Goal: Task Accomplishment & Management: Complete application form

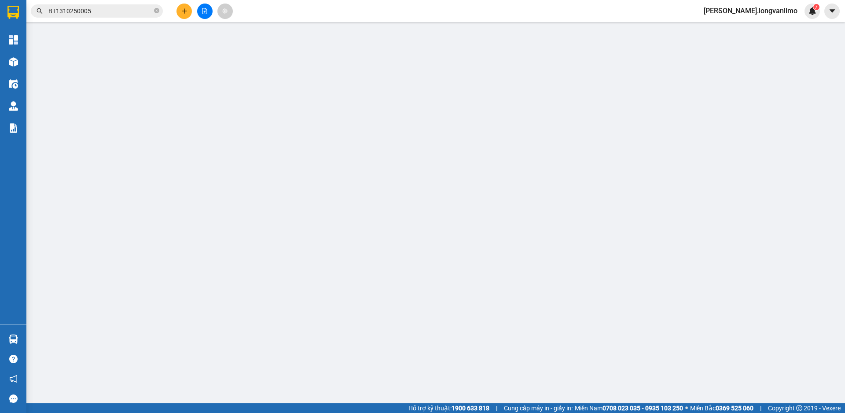
click at [101, 11] on input "BT1310250005" at bounding box center [100, 11] width 104 height 10
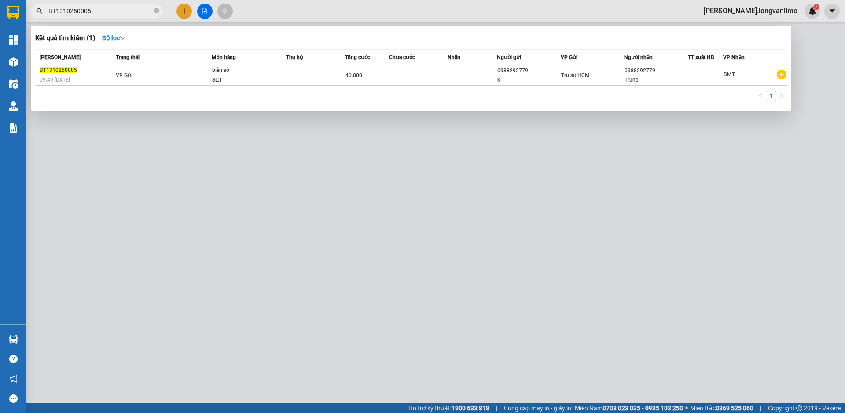
click at [545, 258] on div at bounding box center [422, 206] width 845 height 413
click at [118, 16] on span "BT1310250005" at bounding box center [97, 10] width 132 height 13
click at [120, 11] on input "BT1310250005" at bounding box center [100, 11] width 104 height 10
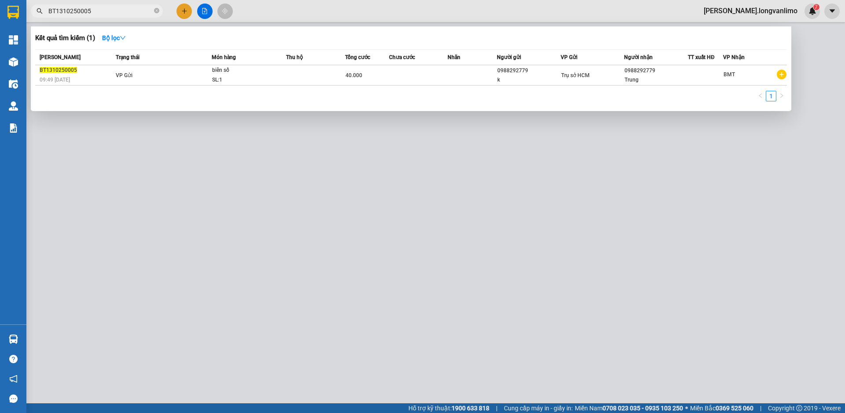
paste input "0906201620"
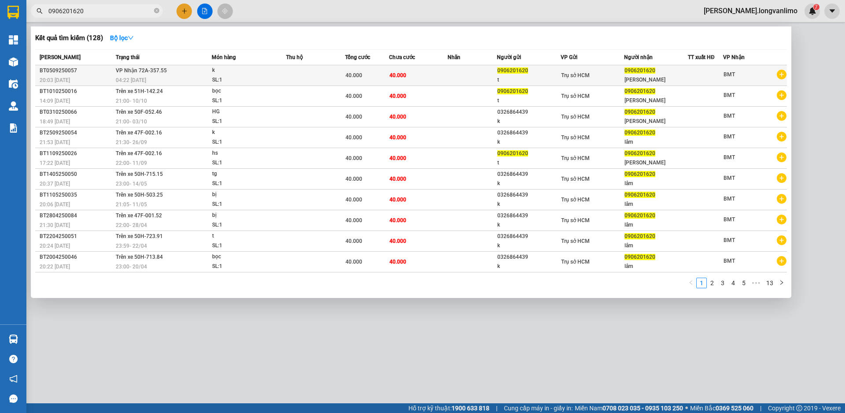
type input "0906201620"
click at [146, 79] on span "04:22 [DATE]" at bounding box center [131, 80] width 30 height 6
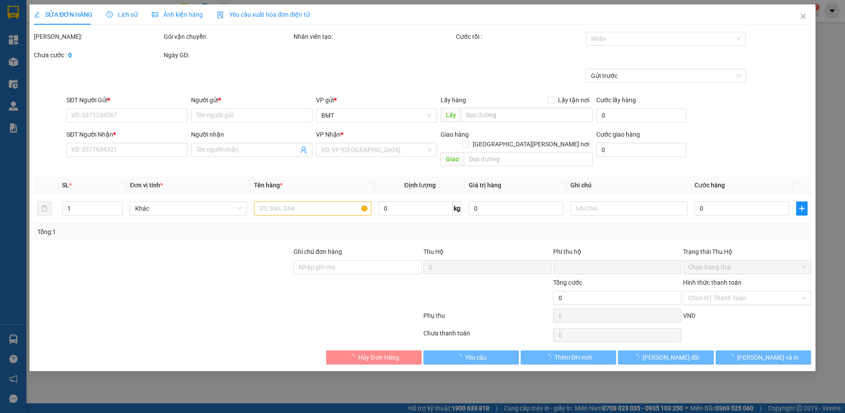
type input "0906201620"
type input "t"
type input "0906201620"
type input "[PERSON_NAME]"
type input "0"
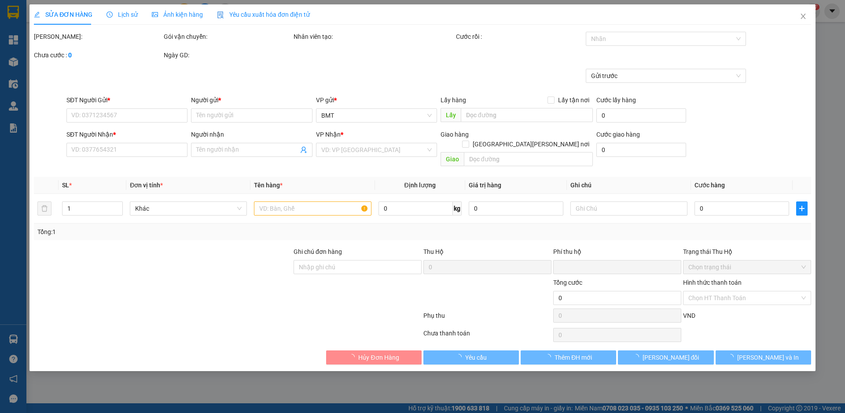
type input "40.000"
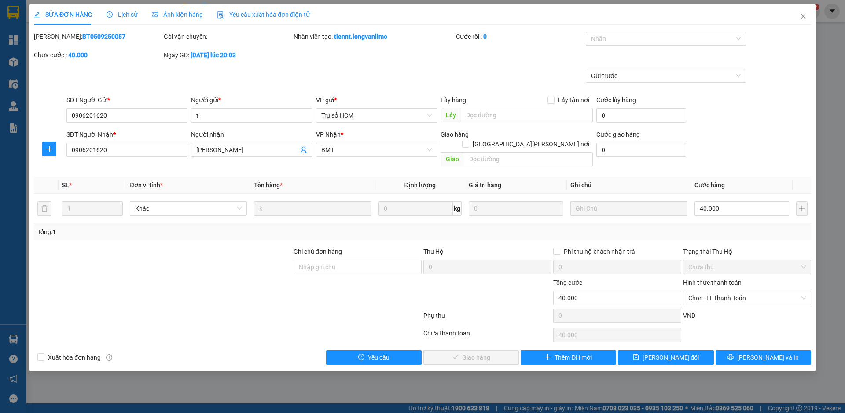
drag, startPoint x: 113, startPoint y: 37, endPoint x: 57, endPoint y: 39, distance: 56.0
click at [57, 39] on div "Mã ĐH: BT0509250057" at bounding box center [98, 37] width 128 height 10
copy b "BT0509250057"
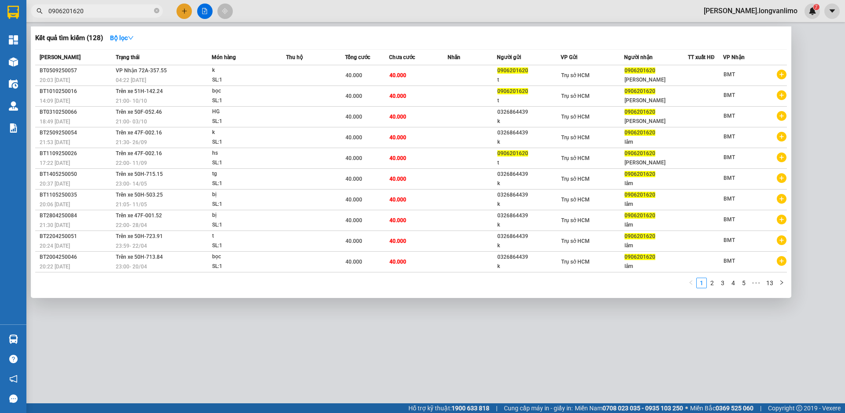
click at [94, 11] on input "0906201620" at bounding box center [100, 11] width 104 height 10
paste input "5799602"
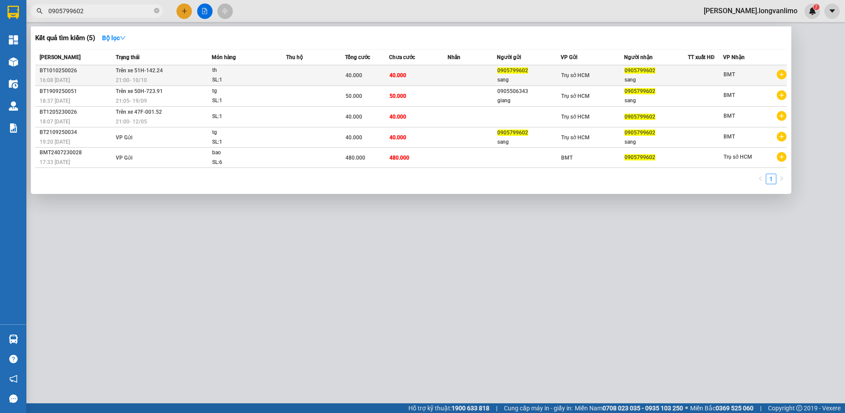
type input "0905799602"
click at [431, 74] on td "40.000" at bounding box center [418, 75] width 59 height 21
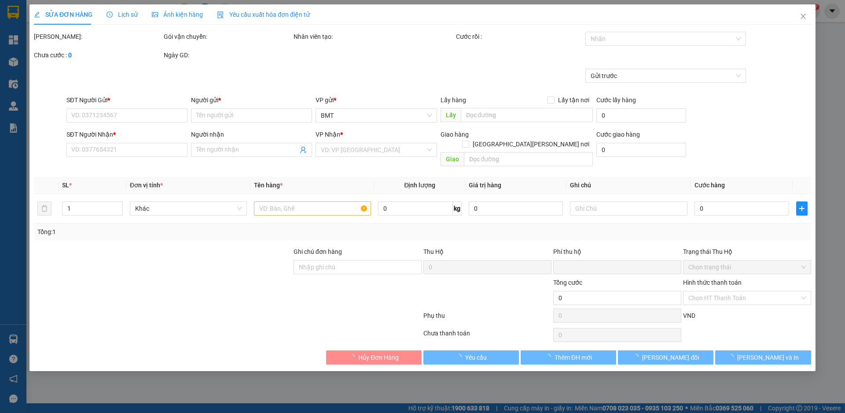
type input "0905799602"
type input "sang"
type input "0905799602"
type input "sang"
type input "0"
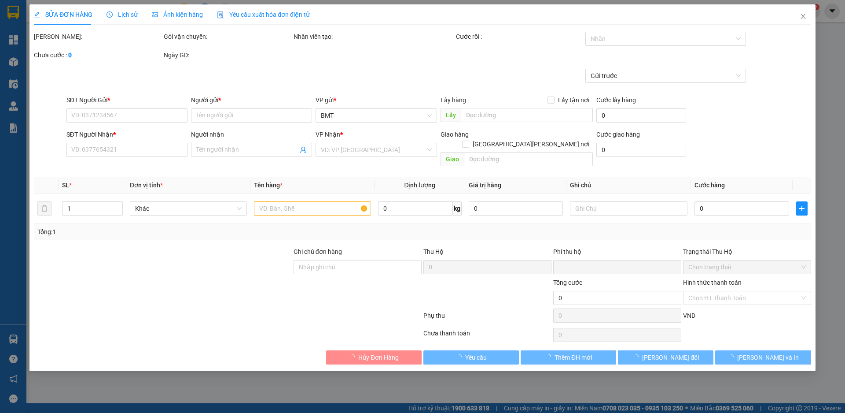
type input "40.000"
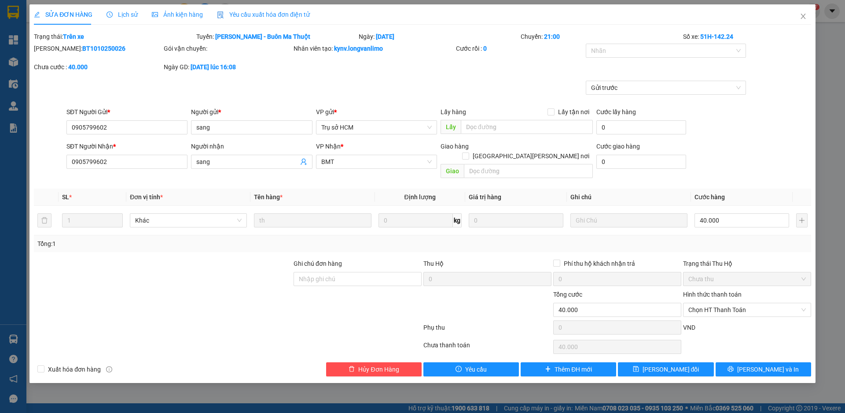
drag, startPoint x: 117, startPoint y: 50, endPoint x: 57, endPoint y: 51, distance: 59.9
click at [57, 51] on div "[PERSON_NAME]: BT1010250026" at bounding box center [98, 49] width 128 height 10
copy b "BT1010250026"
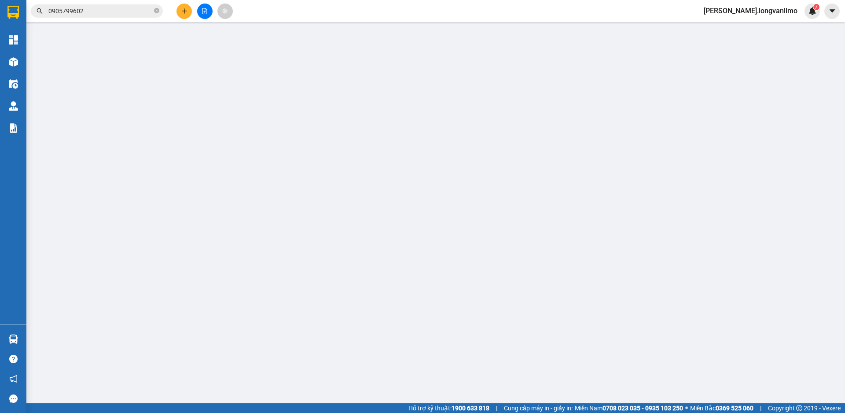
click at [80, 12] on input "0905799602" at bounding box center [100, 11] width 104 height 10
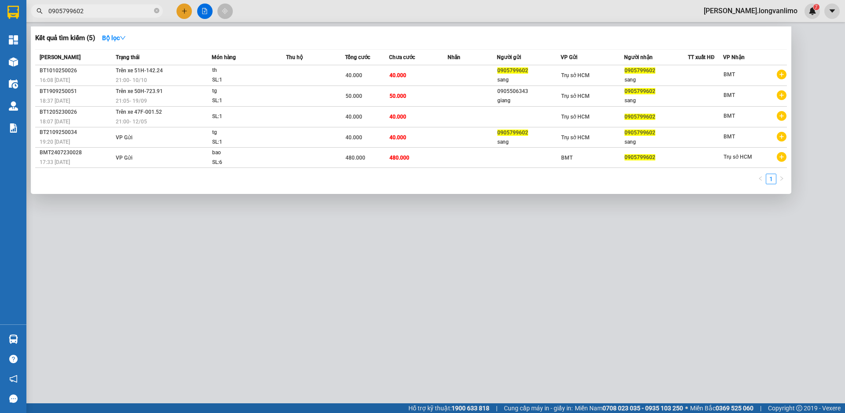
click at [80, 12] on input "0905799602" at bounding box center [100, 11] width 104 height 10
paste input "87847047"
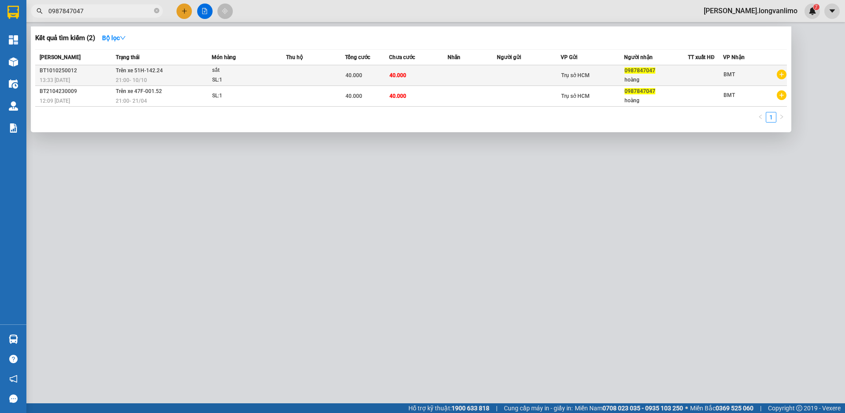
type input "0987847047"
click at [139, 75] on td "Trên xe 51H-142.24 21:00 [DATE]" at bounding box center [163, 75] width 98 height 21
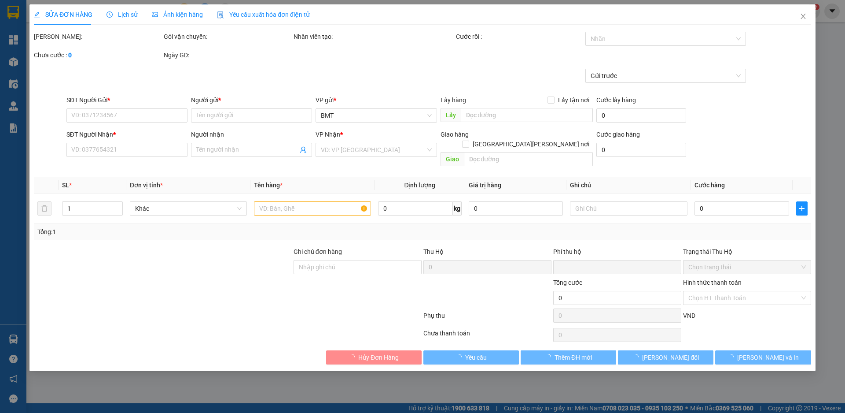
type input "0987847047"
type input "hoàng"
type input "0"
type input "40.000"
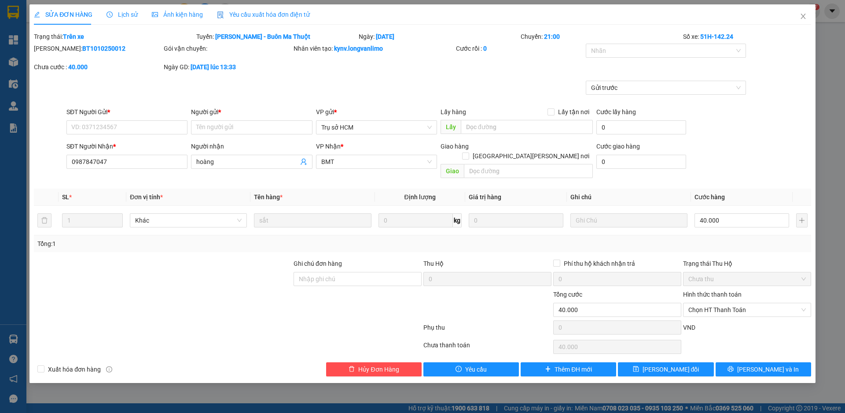
drag, startPoint x: 102, startPoint y: 47, endPoint x: 57, endPoint y: 48, distance: 45.4
click at [57, 48] on div "[PERSON_NAME]: BT1010250012" at bounding box center [98, 49] width 128 height 10
copy b "BT1010250012"
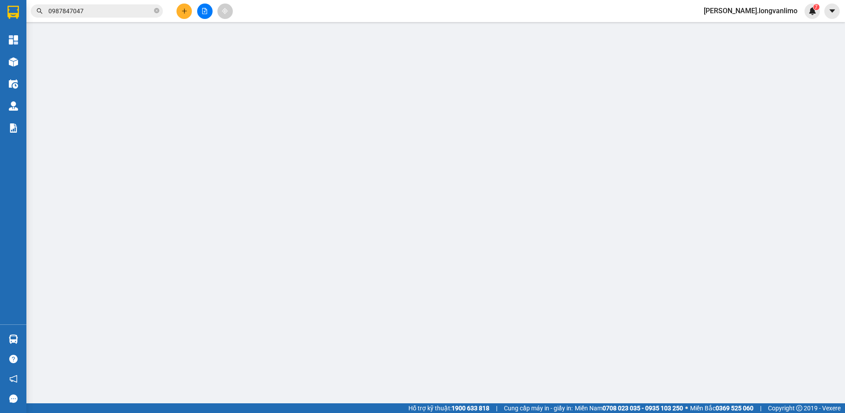
click at [94, 4] on div "Kết quả [PERSON_NAME] ( 2 ) Bộ lọc Mã ĐH Trạng thái Món hàng Thu hộ Tổng [PERSO…" at bounding box center [86, 11] width 172 height 15
click at [94, 11] on input "0987847047" at bounding box center [100, 11] width 104 height 10
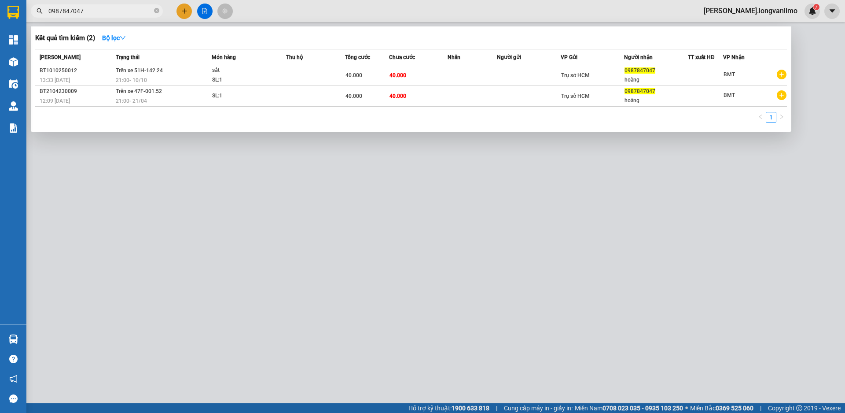
click at [94, 11] on input "0987847047" at bounding box center [100, 11] width 104 height 10
paste input "06201620"
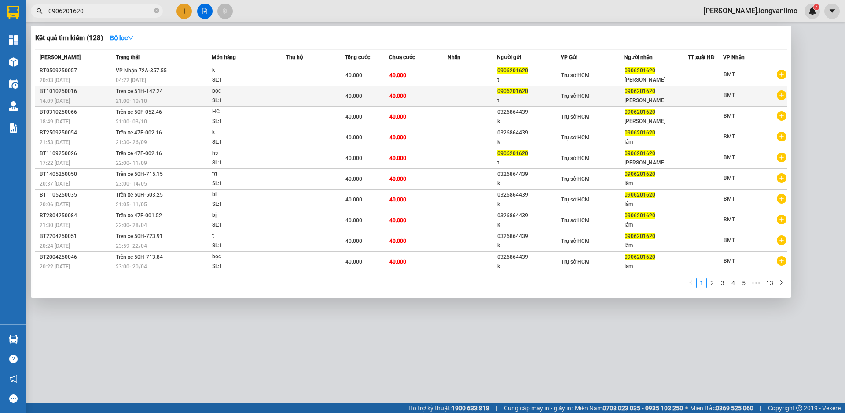
type input "0906201620"
click at [79, 102] on div "14:09 [DATE]" at bounding box center [77, 101] width 74 height 10
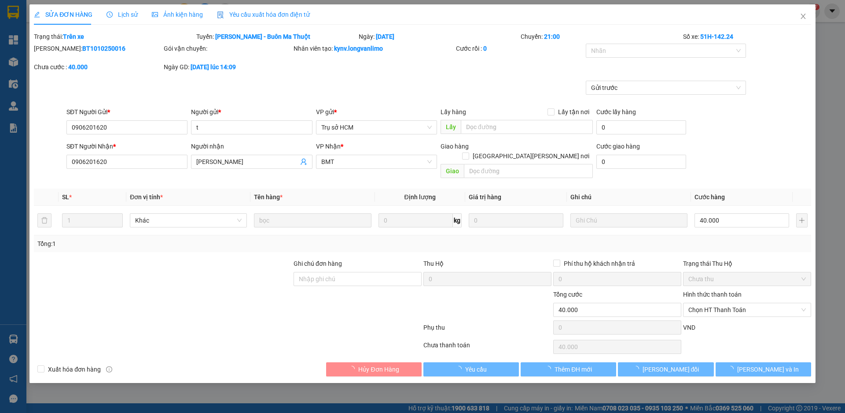
type input "0906201620"
type input "t"
type input "0906201620"
type input "[PERSON_NAME]"
type input "0"
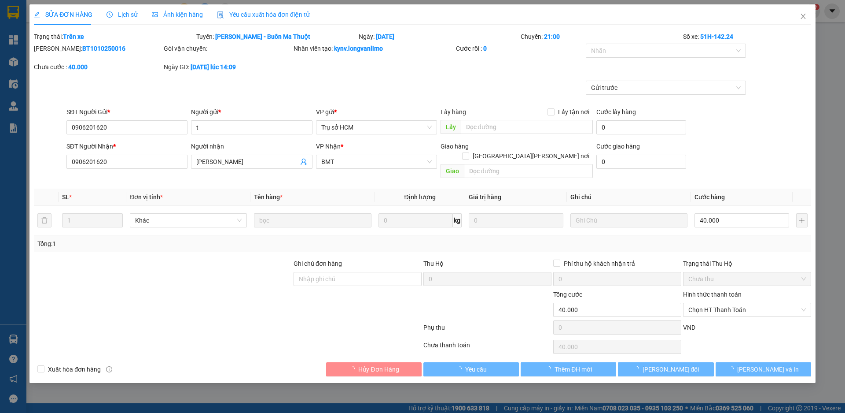
type input "40.000"
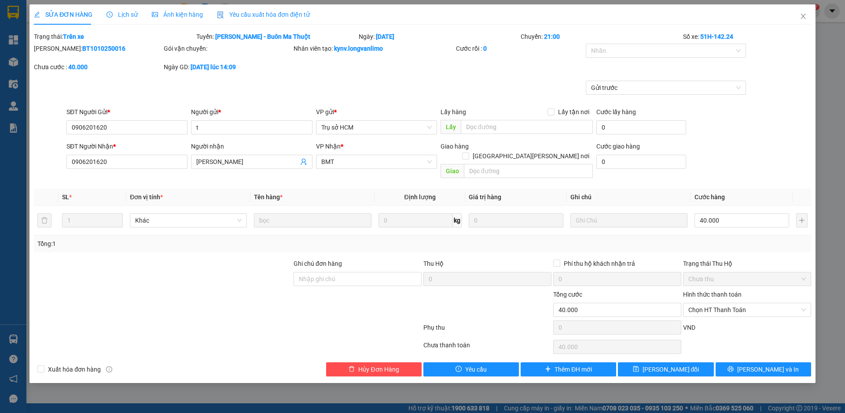
drag, startPoint x: 105, startPoint y: 49, endPoint x: 56, endPoint y: 50, distance: 48.9
click at [56, 50] on div "[PERSON_NAME]: BT1010250016" at bounding box center [98, 49] width 128 height 10
copy b "BT1010250016"
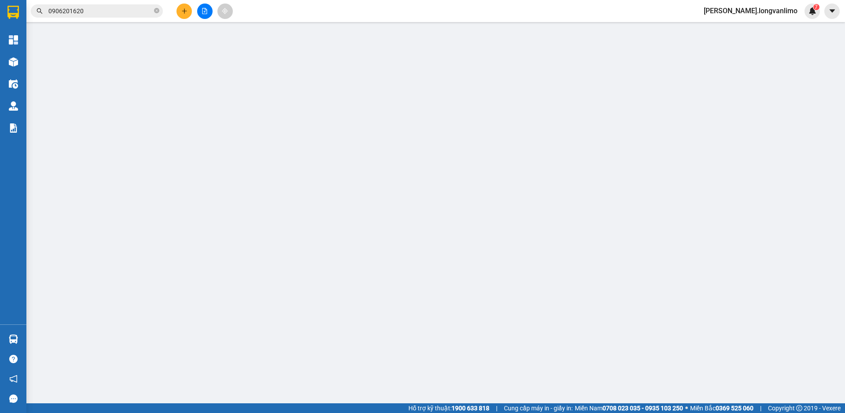
click at [108, 11] on input "0906201620" at bounding box center [100, 11] width 104 height 10
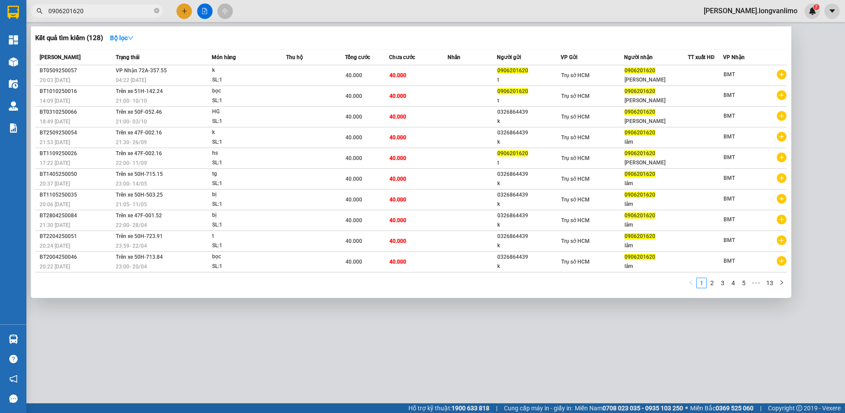
click at [108, 11] on input "0906201620" at bounding box center [100, 11] width 104 height 10
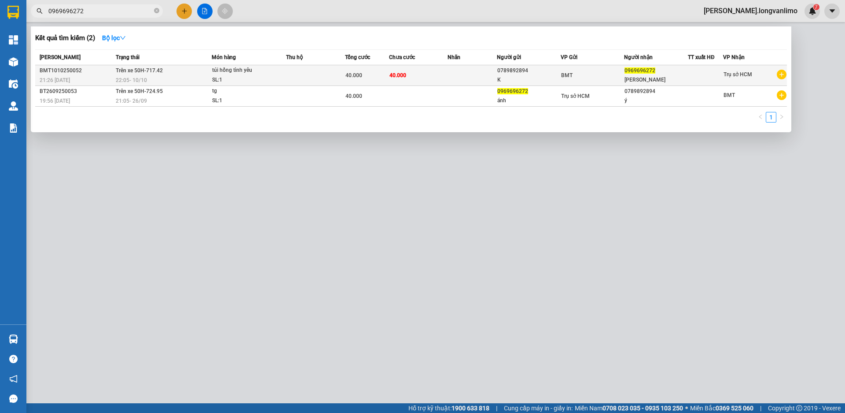
type input "0969696272"
click at [139, 72] on span "Trên xe 50H-717.42" at bounding box center [139, 70] width 47 height 6
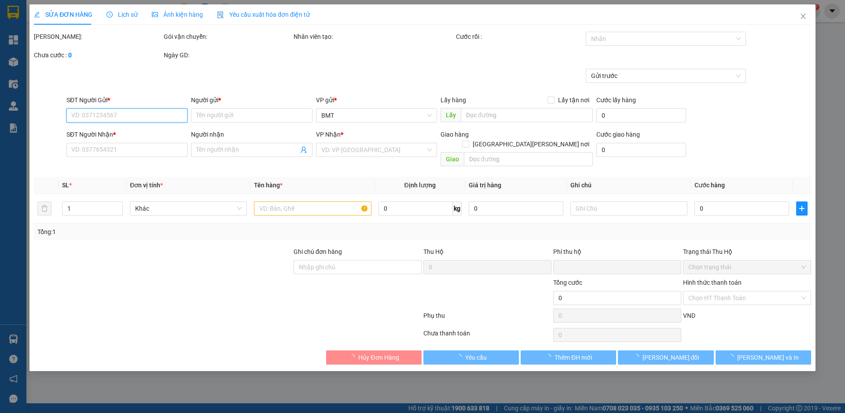
type input "0789892894"
type input "K"
type input "0969696272"
type input "[PERSON_NAME]"
type input "0"
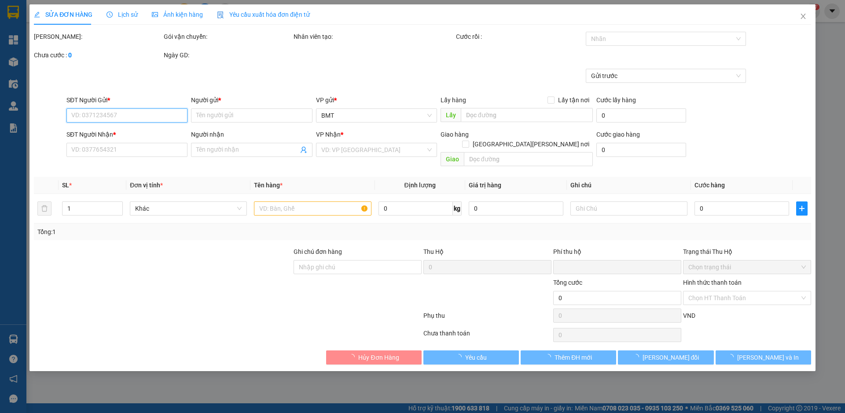
type input "40.000"
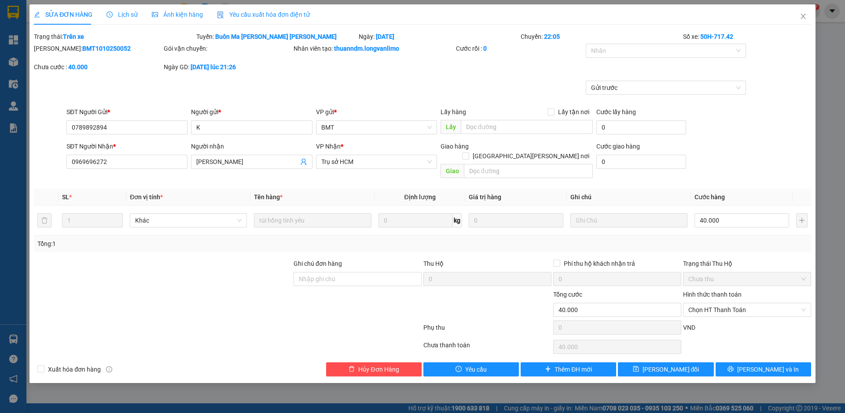
click at [162, 18] on span "Ảnh kiện hàng" at bounding box center [177, 14] width 51 height 7
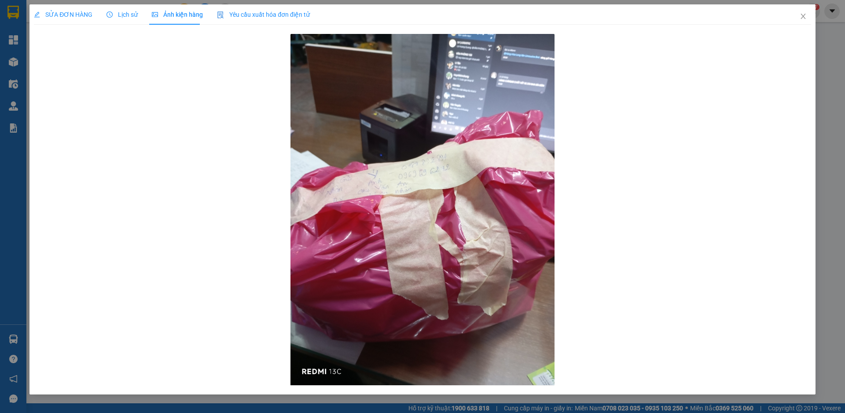
click at [101, 277] on div at bounding box center [423, 210] width 778 height 356
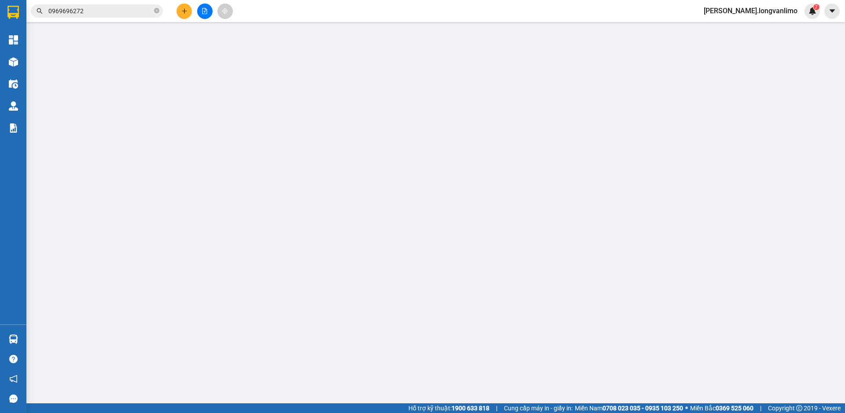
click at [108, 14] on input "0969696272" at bounding box center [100, 11] width 104 height 10
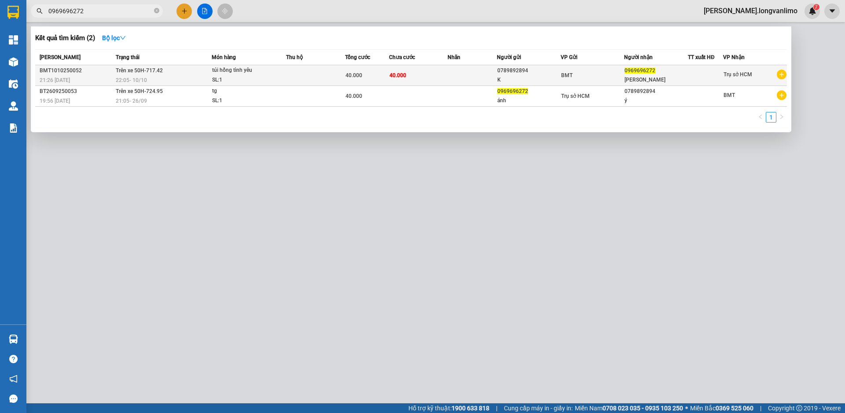
click at [143, 77] on span "22:05 [DATE]" at bounding box center [131, 80] width 31 height 6
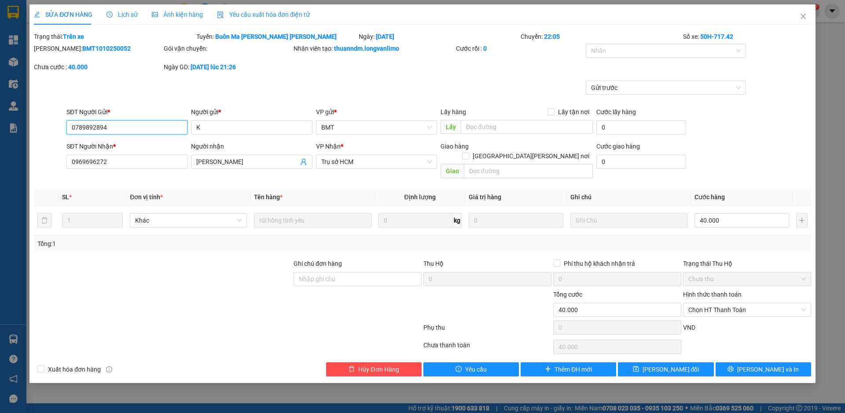
type input "0789892894"
type input "K"
type input "0969696272"
type input "[PERSON_NAME]"
type input "0"
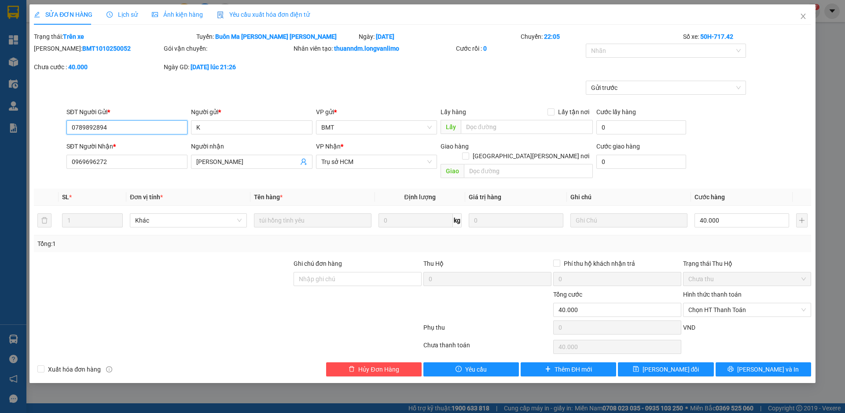
type input "40.000"
drag, startPoint x: 110, startPoint y: 44, endPoint x: 57, endPoint y: 51, distance: 52.8
click at [57, 51] on div "Mã ĐH: BMT1010250052" at bounding box center [98, 49] width 128 height 10
copy b "BMT1010250052"
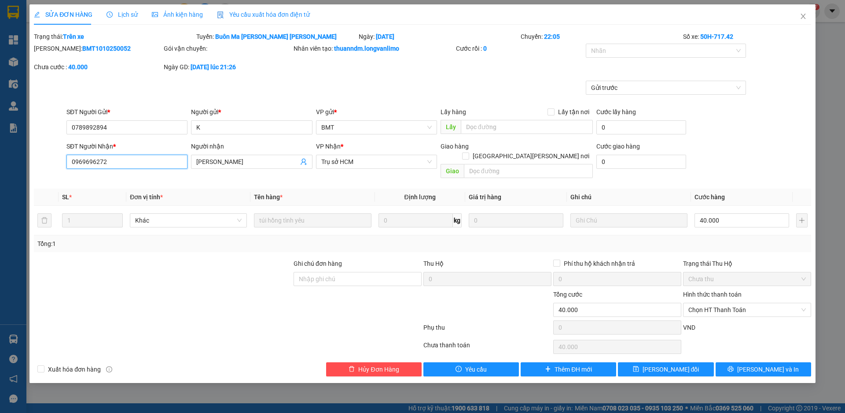
drag, startPoint x: 116, startPoint y: 163, endPoint x: 18, endPoint y: 149, distance: 98.8
click at [18, 149] on div "SỬA ĐƠN HÀNG Lịch sử [PERSON_NAME] hàng Yêu cầu xuất [PERSON_NAME] điện tử Tota…" at bounding box center [422, 206] width 845 height 413
click at [162, 382] on div "SỬA ĐƠN HÀNG Lịch sử [PERSON_NAME] hàng Yêu cầu xuất [PERSON_NAME] điện tử Tota…" at bounding box center [422, 206] width 845 height 413
